Goal: Information Seeking & Learning: Learn about a topic

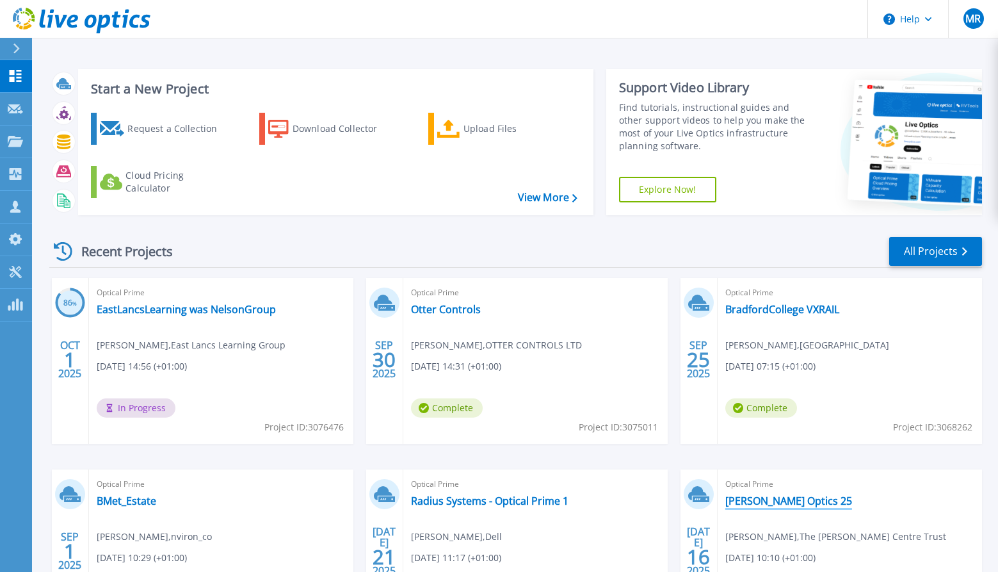
click at [773, 499] on link "[PERSON_NAME] Optics 25" at bounding box center [788, 500] width 127 height 13
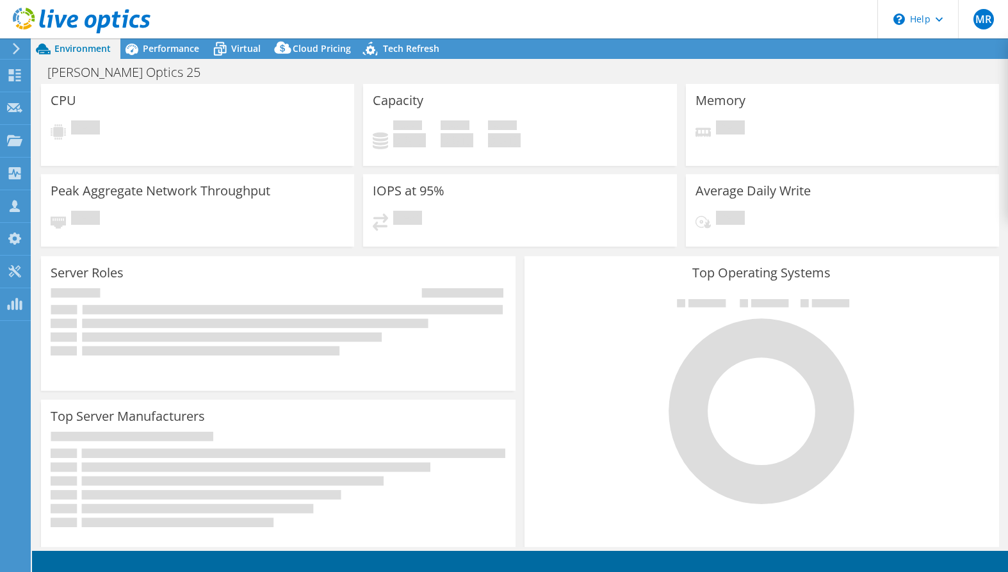
select select "EULondon"
select select "GBP"
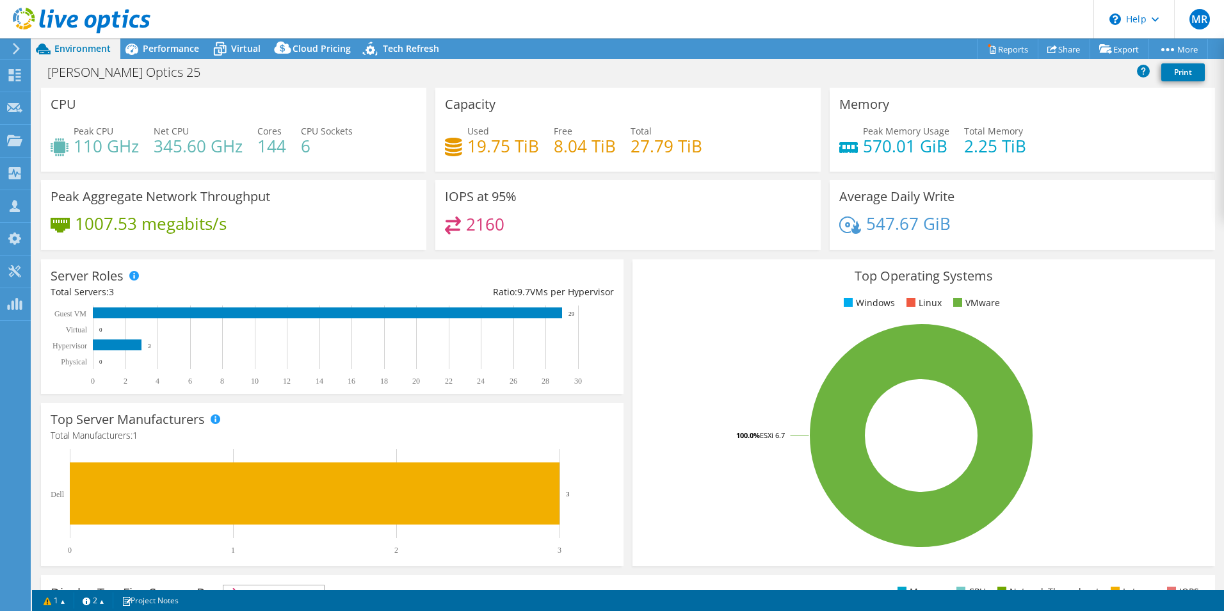
click at [628, 364] on div "Top Operating Systems Windows Linux VMware 100.0% ESXi 6.7" at bounding box center [924, 413] width 592 height 316
click at [397, 212] on div "Peak Aggregate Network Throughput 1007.53 megabits/s" at bounding box center [233, 215] width 385 height 70
click at [177, 49] on span "Performance" at bounding box center [171, 48] width 56 height 12
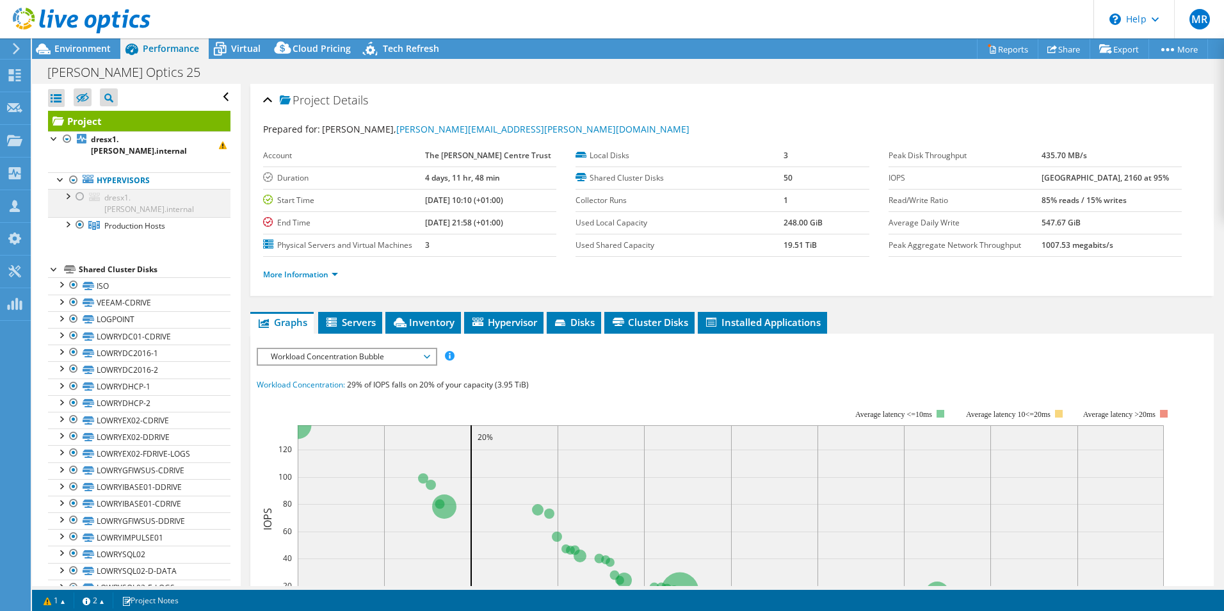
click at [66, 189] on div at bounding box center [67, 195] width 13 height 13
click at [67, 189] on div at bounding box center [67, 195] width 13 height 13
click at [100, 41] on div at bounding box center [75, 21] width 150 height 43
click at [99, 49] on span "Environment" at bounding box center [82, 48] width 56 height 12
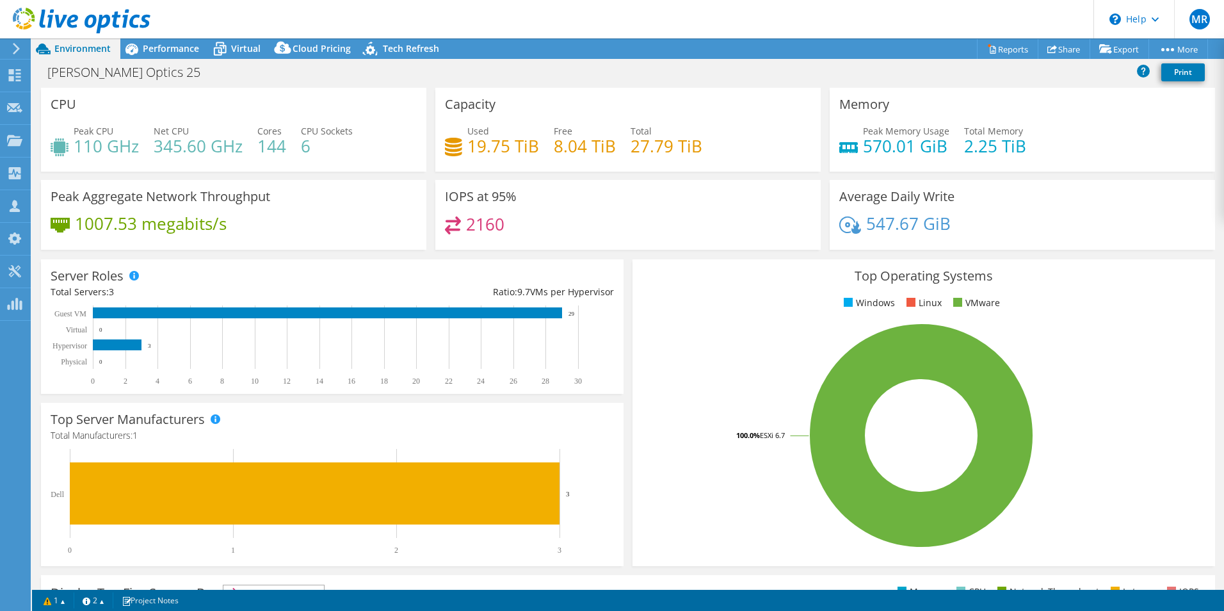
click at [622, 259] on div "Server Roles Physical Servers represent bare metal servers that were targets of…" at bounding box center [332, 326] width 592 height 143
drag, startPoint x: 700, startPoint y: 148, endPoint x: 627, endPoint y: 147, distance: 73.0
click at [627, 147] on div "Used 19.75 TiB Free 8.04 TiB Total 27.79 TiB" at bounding box center [628, 145] width 366 height 42
drag, startPoint x: 627, startPoint y: 147, endPoint x: 731, endPoint y: 150, distance: 103.2
click at [731, 150] on div "Used 19.75 TiB Free 8.04 TiB Total 27.79 TiB" at bounding box center [628, 145] width 366 height 42
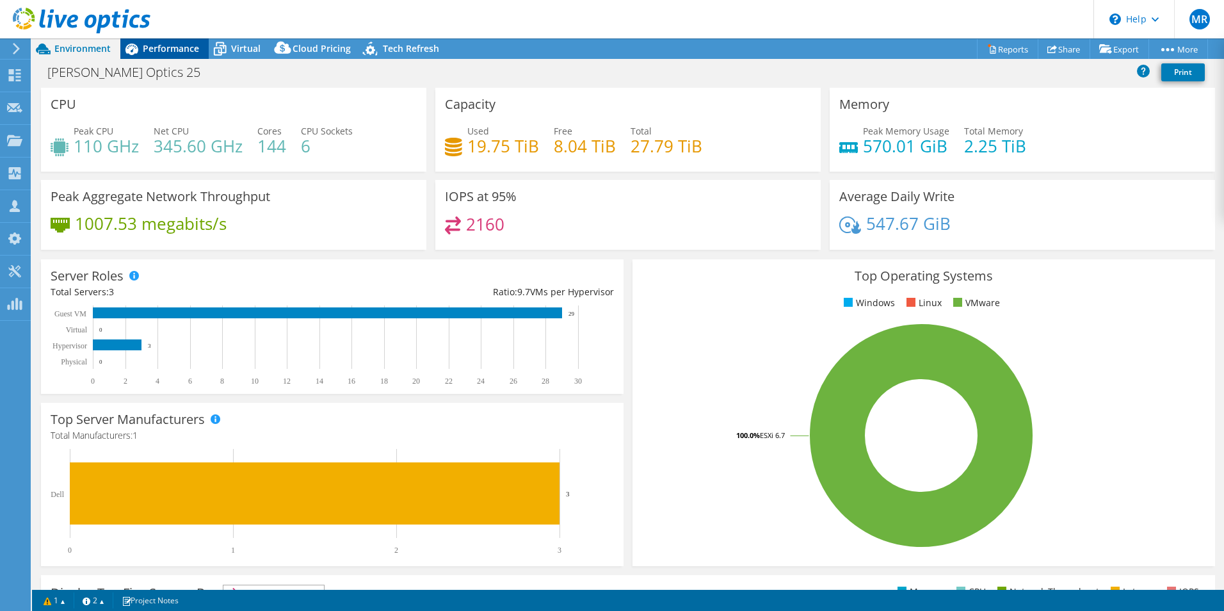
click at [190, 49] on span "Performance" at bounding box center [171, 48] width 56 height 12
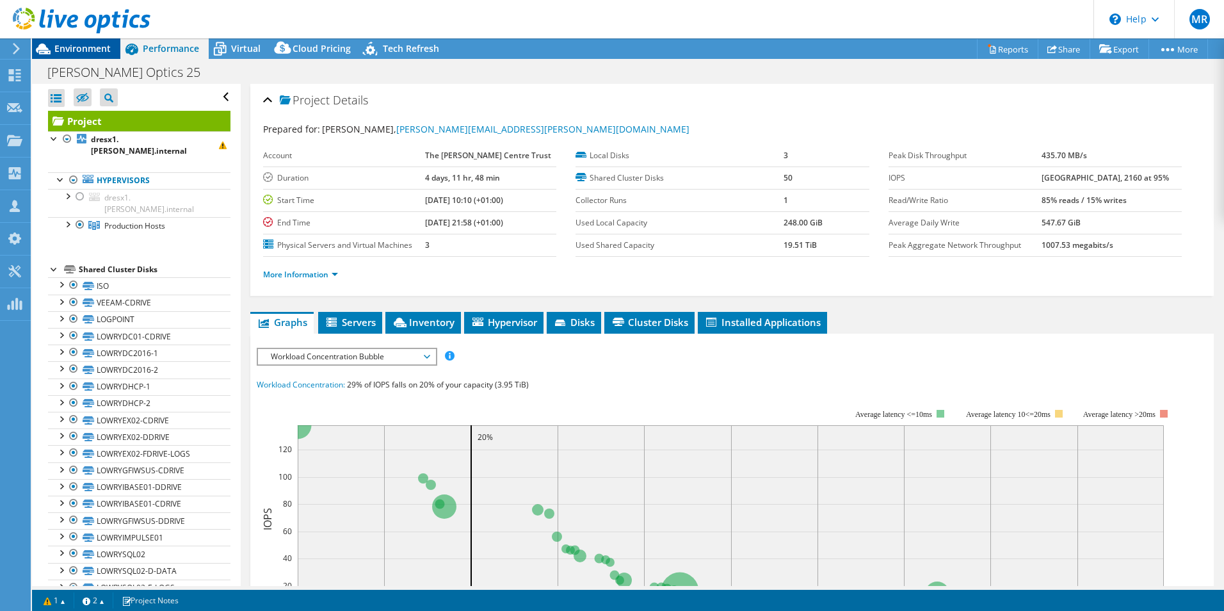
click at [51, 45] on icon at bounding box center [43, 49] width 22 height 22
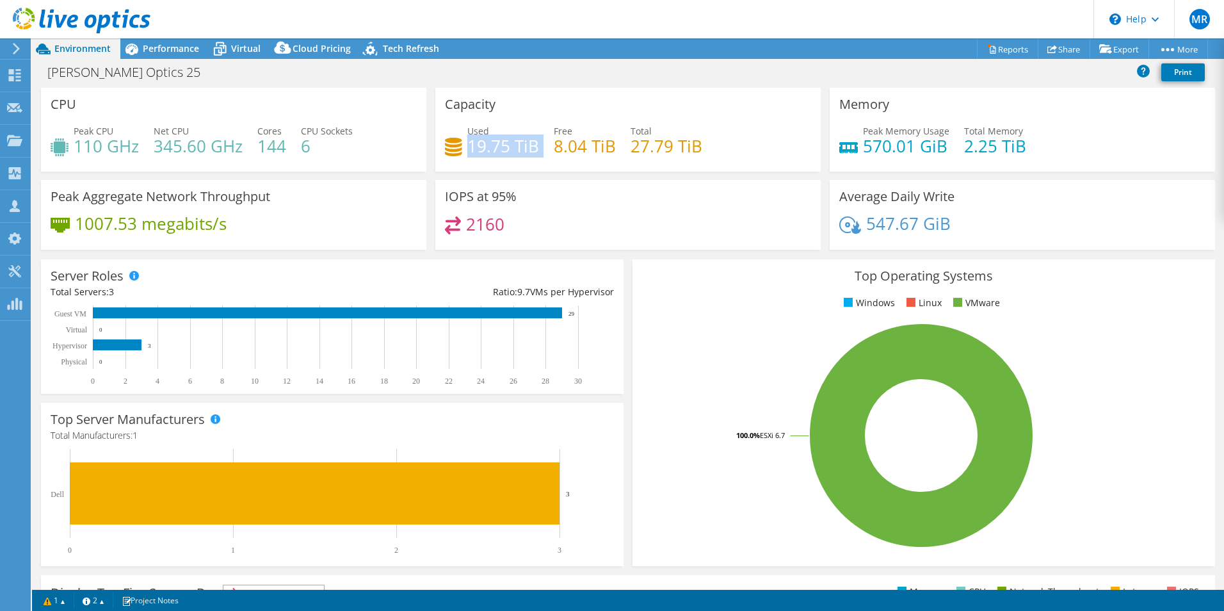
drag, startPoint x: 539, startPoint y: 149, endPoint x: 467, endPoint y: 147, distance: 72.4
click at [467, 147] on div "Used 19.75 TiB Free 8.04 TiB Total 27.79 TiB" at bounding box center [628, 145] width 366 height 42
click at [195, 51] on span "Performance" at bounding box center [171, 48] width 56 height 12
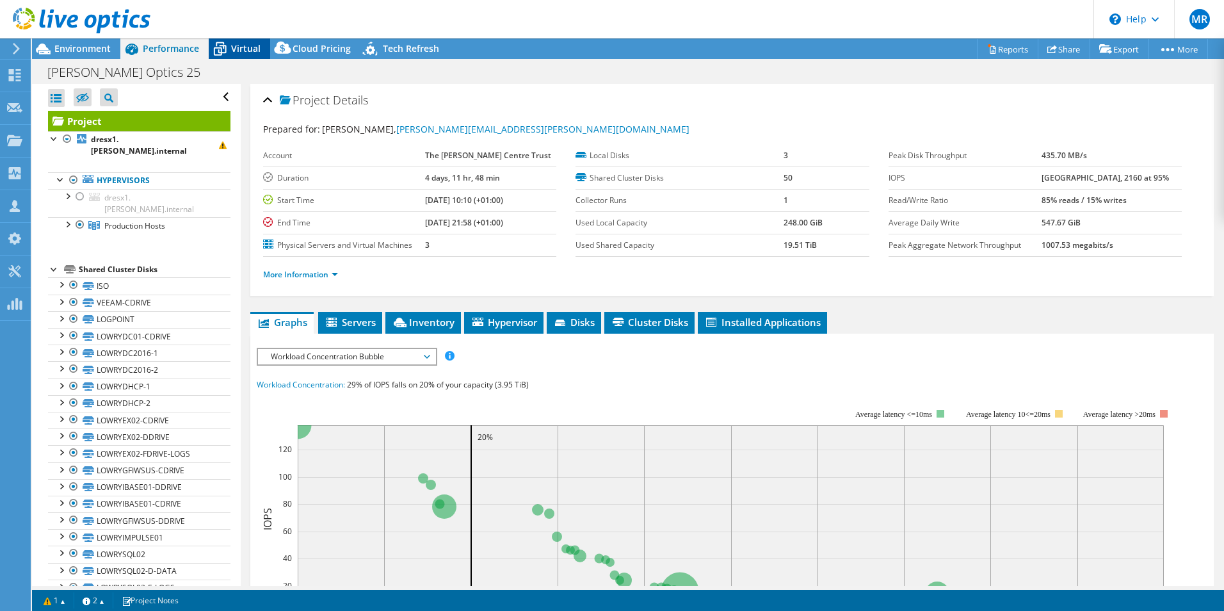
click at [230, 49] on icon at bounding box center [220, 49] width 22 height 22
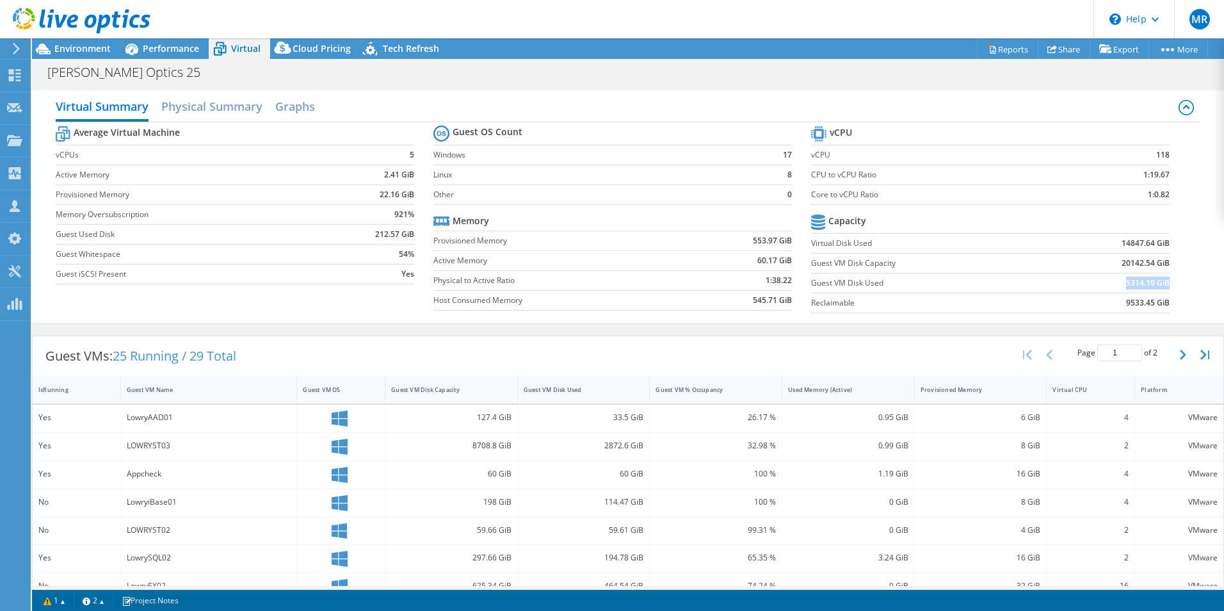
drag, startPoint x: 1159, startPoint y: 282, endPoint x: 1113, endPoint y: 282, distance: 45.5
click at [1007, 282] on td "5314.19 GiB" at bounding box center [1108, 283] width 124 height 20
click at [1007, 285] on div "Average Virtual Machine vCPUs 5 Active Memory 2.41 GiB Provisioned Memory 22.16…" at bounding box center [628, 220] width 1145 height 197
drag, startPoint x: 1162, startPoint y: 243, endPoint x: 1117, endPoint y: 244, distance: 44.8
click at [1007, 244] on section "vCPU vCPU 118 CPU to vCPU Ratio 1:19.67 Core to vCPU Ratio 1:0.82 Capacity Virt…" at bounding box center [1000, 221] width 378 height 197
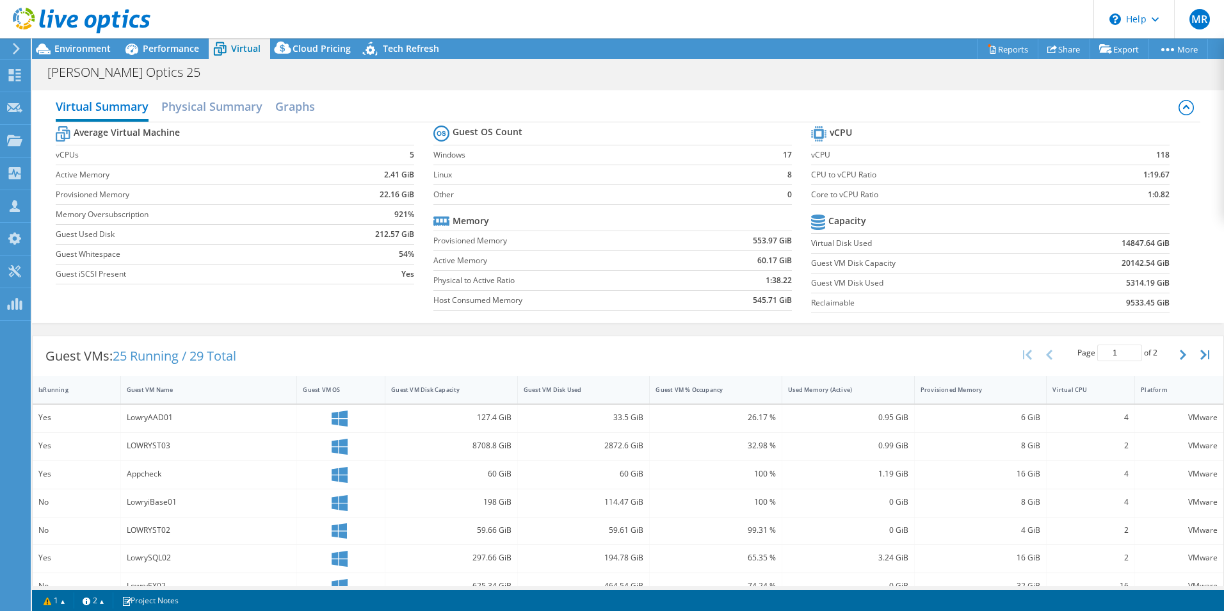
click at [1007, 243] on b "14847.64 GiB" at bounding box center [1146, 243] width 48 height 13
click at [1007, 240] on td "14847.64 GiB" at bounding box center [1108, 243] width 124 height 20
drag, startPoint x: 1113, startPoint y: 240, endPoint x: 1158, endPoint y: 241, distance: 44.8
click at [1007, 241] on b "14847.64 GiB" at bounding box center [1146, 243] width 48 height 13
drag, startPoint x: 1158, startPoint y: 241, endPoint x: 1160, endPoint y: 286, distance: 44.9
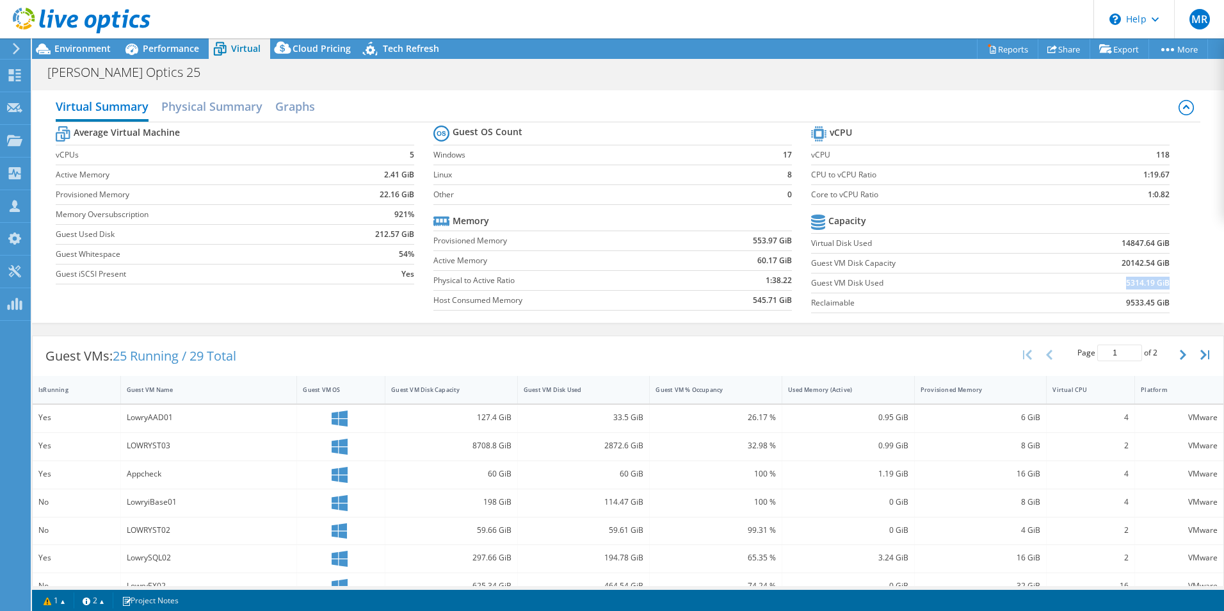
click at [1007, 286] on b "5314.19 GiB" at bounding box center [1148, 283] width 44 height 13
drag, startPoint x: 1160, startPoint y: 286, endPoint x: 1160, endPoint y: 246, distance: 39.7
click at [1007, 246] on b "14847.64 GiB" at bounding box center [1146, 243] width 48 height 13
click at [104, 53] on span "Environment" at bounding box center [82, 48] width 56 height 12
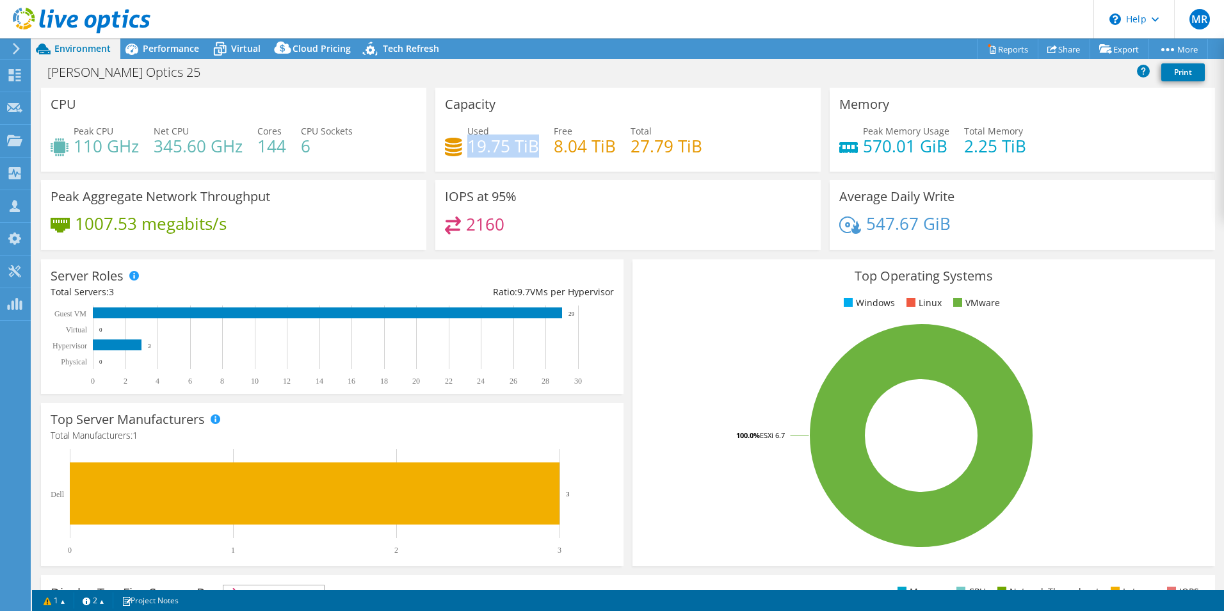
drag, startPoint x: 533, startPoint y: 149, endPoint x: 467, endPoint y: 149, distance: 65.9
click at [467, 149] on h4 "19.75 TiB" at bounding box center [503, 146] width 72 height 14
click at [601, 212] on div "IOPS at 95% 2160" at bounding box center [627, 215] width 385 height 70
click at [252, 43] on span "Virtual" at bounding box center [245, 48] width 29 height 12
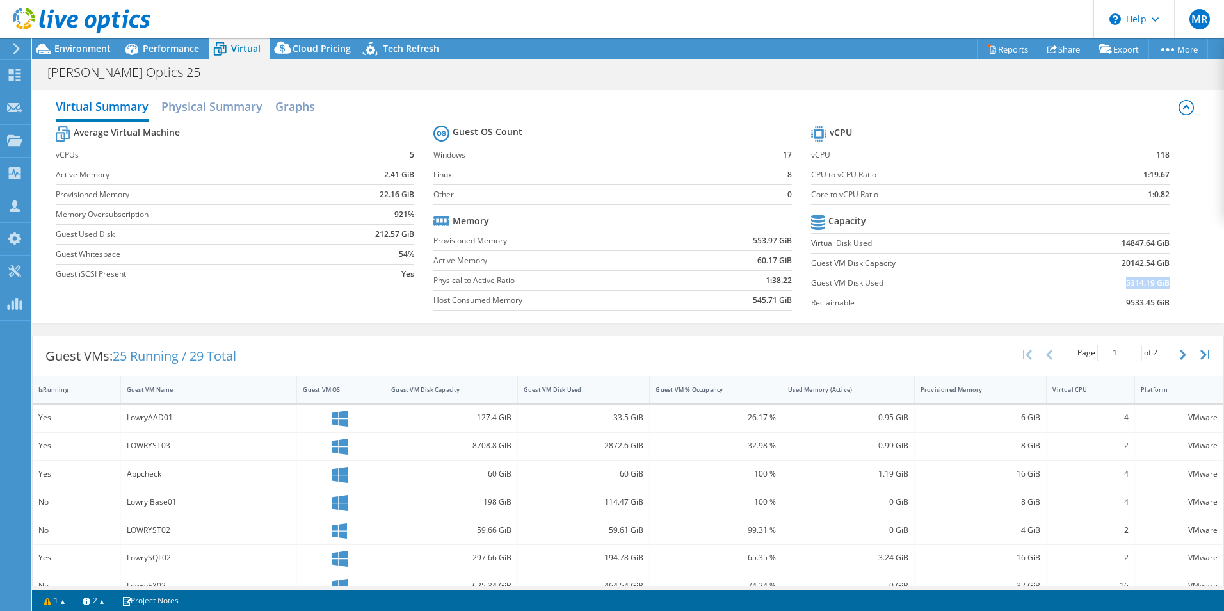
drag, startPoint x: 1160, startPoint y: 284, endPoint x: 1116, endPoint y: 283, distance: 44.2
click at [1007, 283] on td "5314.19 GiB" at bounding box center [1108, 283] width 124 height 20
drag, startPoint x: 1116, startPoint y: 283, endPoint x: 1176, endPoint y: 248, distance: 68.9
click at [1007, 254] on div "Average Virtual Machine vCPUs 5 Active Memory 2.41 GiB Provisioned Memory 22.16…" at bounding box center [628, 220] width 1145 height 197
drag, startPoint x: 1159, startPoint y: 241, endPoint x: 1112, endPoint y: 242, distance: 46.8
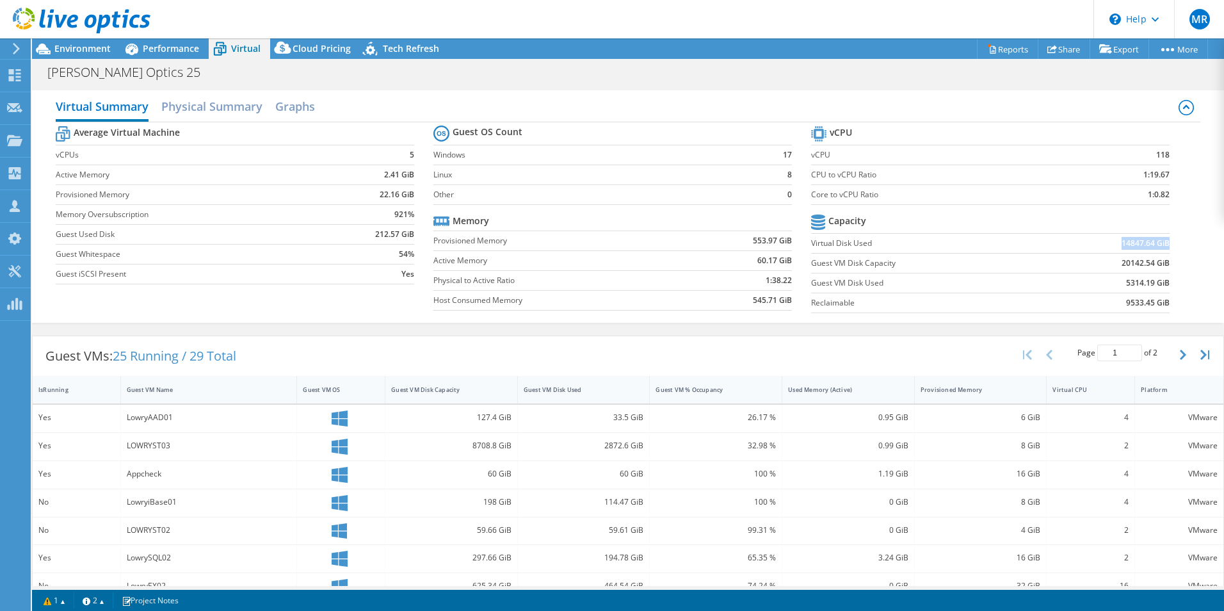
click at [1007, 242] on b "14847.64 GiB" at bounding box center [1146, 243] width 48 height 13
drag, startPoint x: 1112, startPoint y: 242, endPoint x: 1181, endPoint y: 280, distance: 79.1
click at [1007, 280] on div "Average Virtual Machine vCPUs 5 Active Memory 2.41 GiB Provisioned Memory 22.16…" at bounding box center [628, 220] width 1145 height 197
click at [932, 353] on div "Guest VMs: 25 Running / 29 Total Page 1 of 2 5 rows 10 rows 20 rows 25 rows 50 …" at bounding box center [628, 356] width 1191 height 40
click at [99, 53] on span "Environment" at bounding box center [82, 48] width 56 height 12
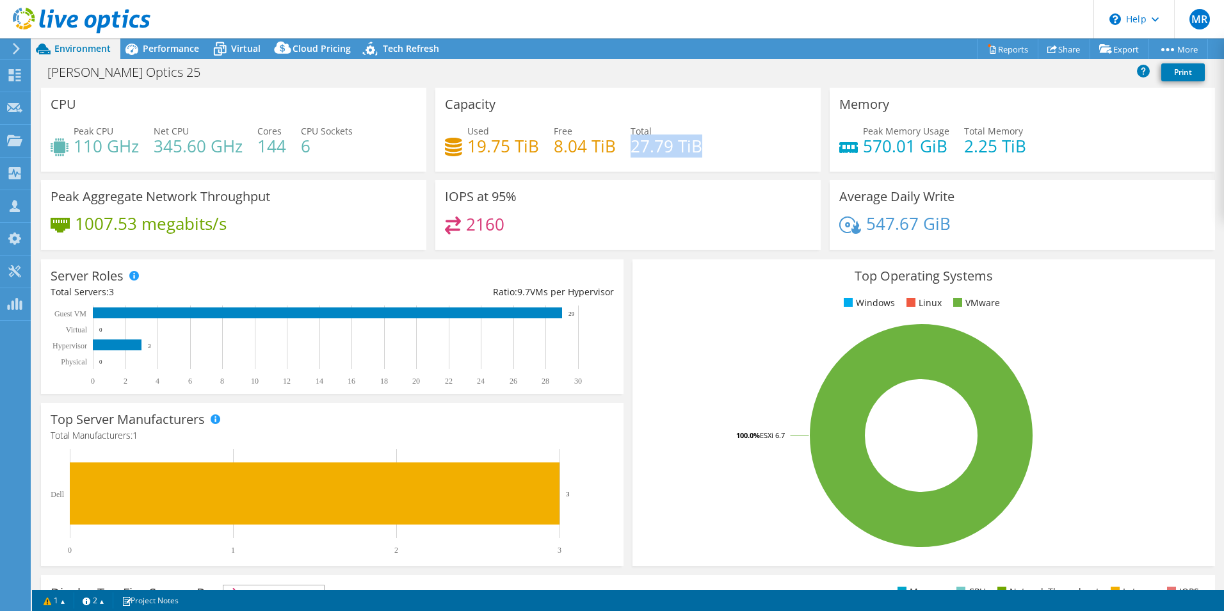
drag, startPoint x: 700, startPoint y: 147, endPoint x: 626, endPoint y: 147, distance: 74.9
click at [626, 147] on div "Used 19.75 TiB Free 8.04 TiB Total 27.79 TiB" at bounding box center [628, 145] width 366 height 42
drag, startPoint x: 626, startPoint y: 147, endPoint x: 707, endPoint y: 156, distance: 82.4
click at [709, 158] on div "Used 19.75 TiB Free 8.04 TiB Total 27.79 TiB" at bounding box center [628, 145] width 366 height 42
drag, startPoint x: 706, startPoint y: 150, endPoint x: 626, endPoint y: 157, distance: 80.9
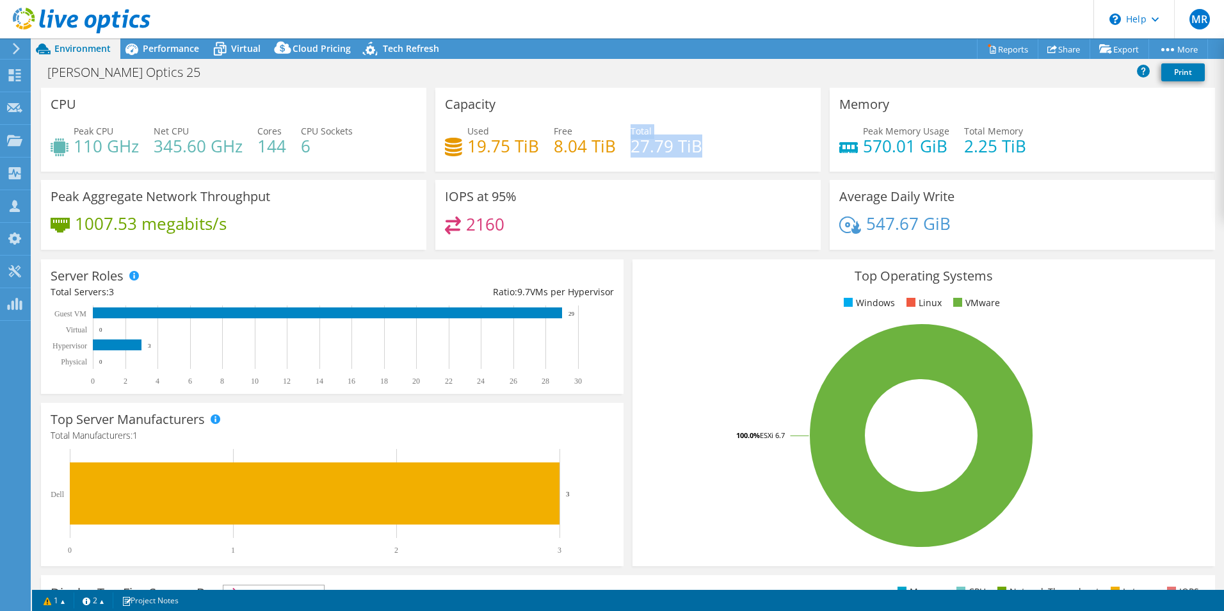
click at [626, 157] on div "Used 19.75 TiB Free 8.04 TiB Total 27.79 TiB" at bounding box center [628, 145] width 366 height 42
click at [626, 154] on div "Used 19.75 TiB Free 8.04 TiB Total 27.79 TiB" at bounding box center [628, 145] width 366 height 42
drag, startPoint x: 629, startPoint y: 148, endPoint x: 693, endPoint y: 143, distance: 64.8
click at [693, 143] on h4 "27.79 TiB" at bounding box center [667, 146] width 72 height 14
drag, startPoint x: 693, startPoint y: 143, endPoint x: 705, endPoint y: 151, distance: 13.9
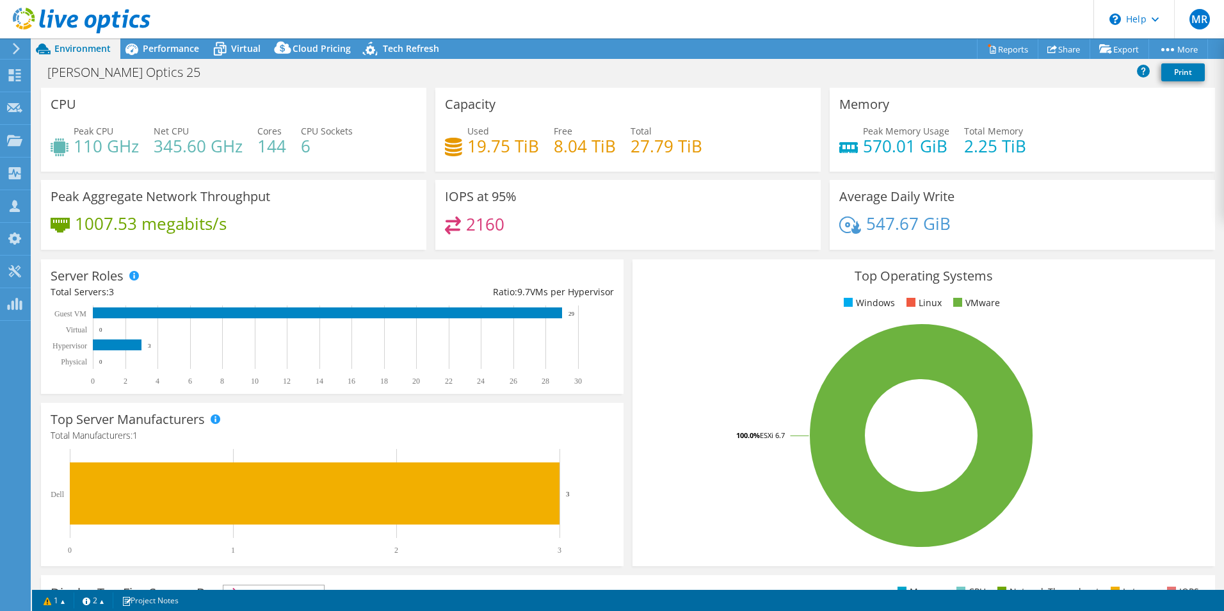
click at [700, 145] on div "Used 19.75 TiB Free 8.04 TiB Total 27.79 TiB" at bounding box center [628, 145] width 366 height 42
